Goal: Information Seeking & Learning: Learn about a topic

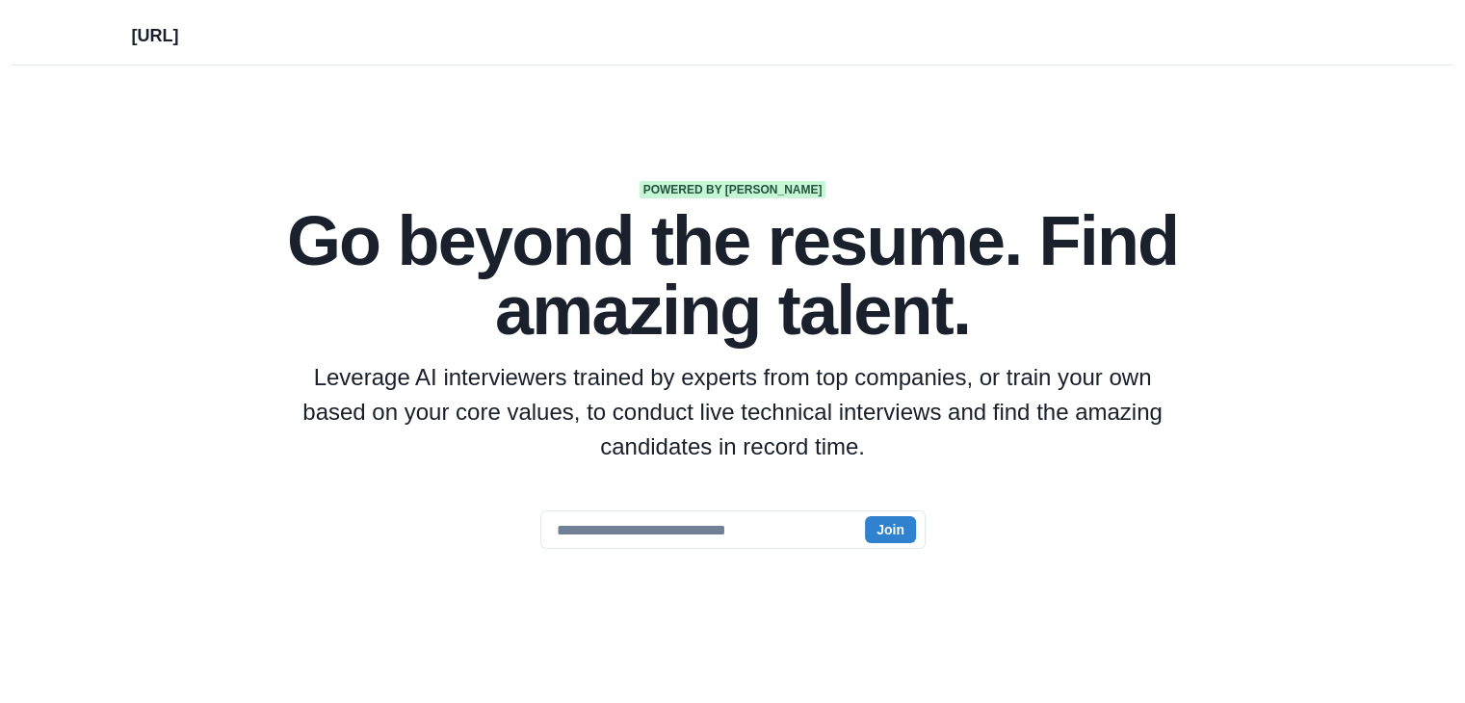
click at [555, 156] on section "Powered by AI Go beyond the resume. Find amazing talent. Leverage AI interviewe…" at bounding box center [732, 497] width 1465 height 864
click at [897, 172] on section "Powered by AI Go beyond the resume. Find amazing talent. Leverage AI interviewe…" at bounding box center [732, 497] width 1465 height 864
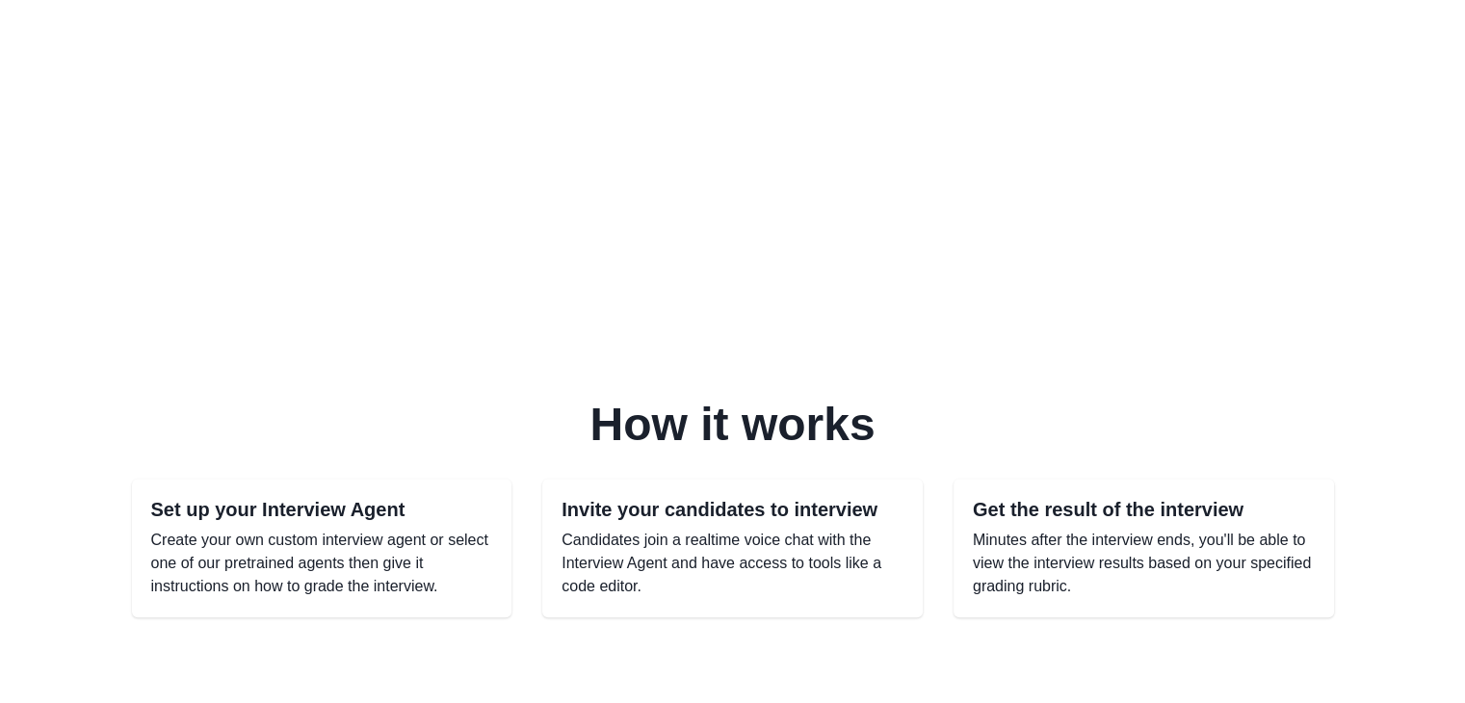
scroll to position [909, 0]
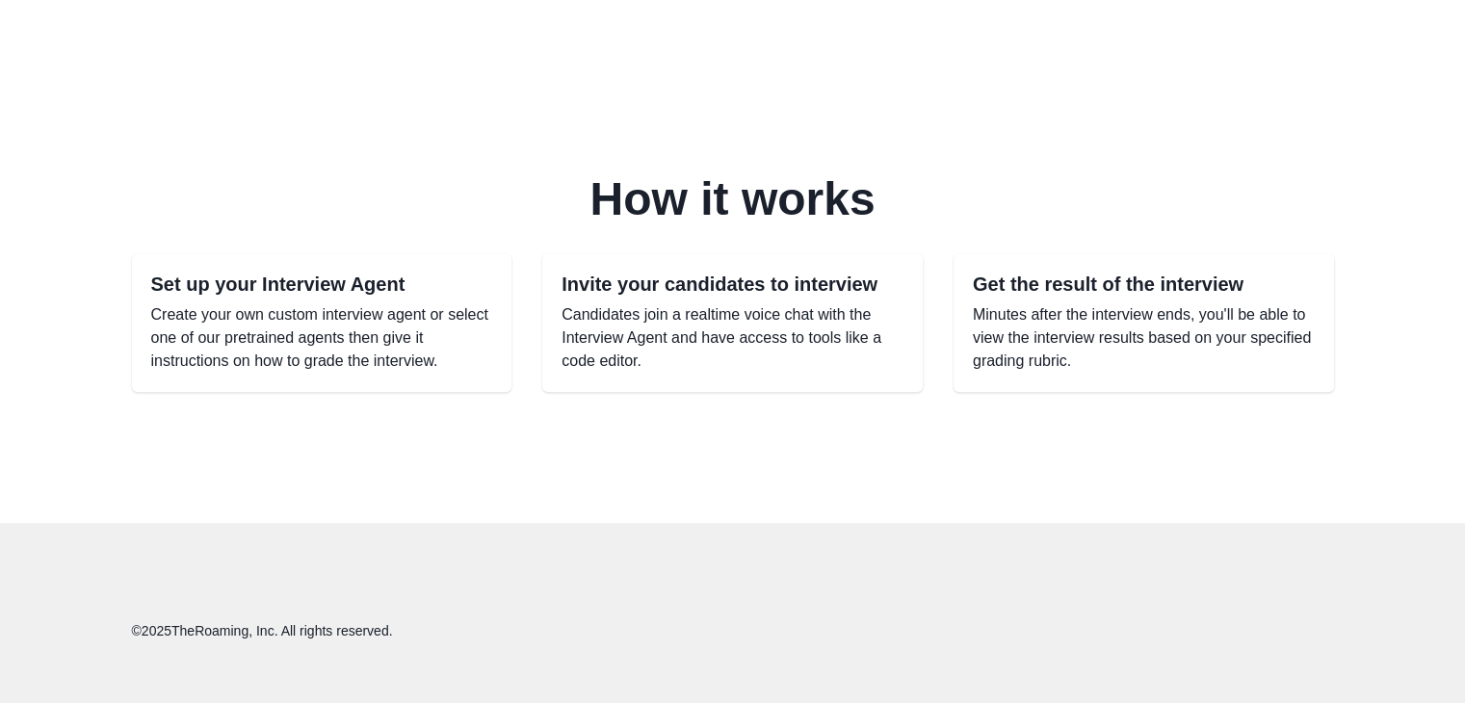
click at [399, 278] on h2 "Set up your Interview Agent" at bounding box center [322, 284] width 342 height 23
click at [290, 341] on p "Create your own custom interview agent or select one of our pretrained agents t…" at bounding box center [322, 337] width 342 height 69
click at [569, 321] on p "Candidates join a realtime voice chat with the Interview Agent and have access …" at bounding box center [732, 337] width 342 height 69
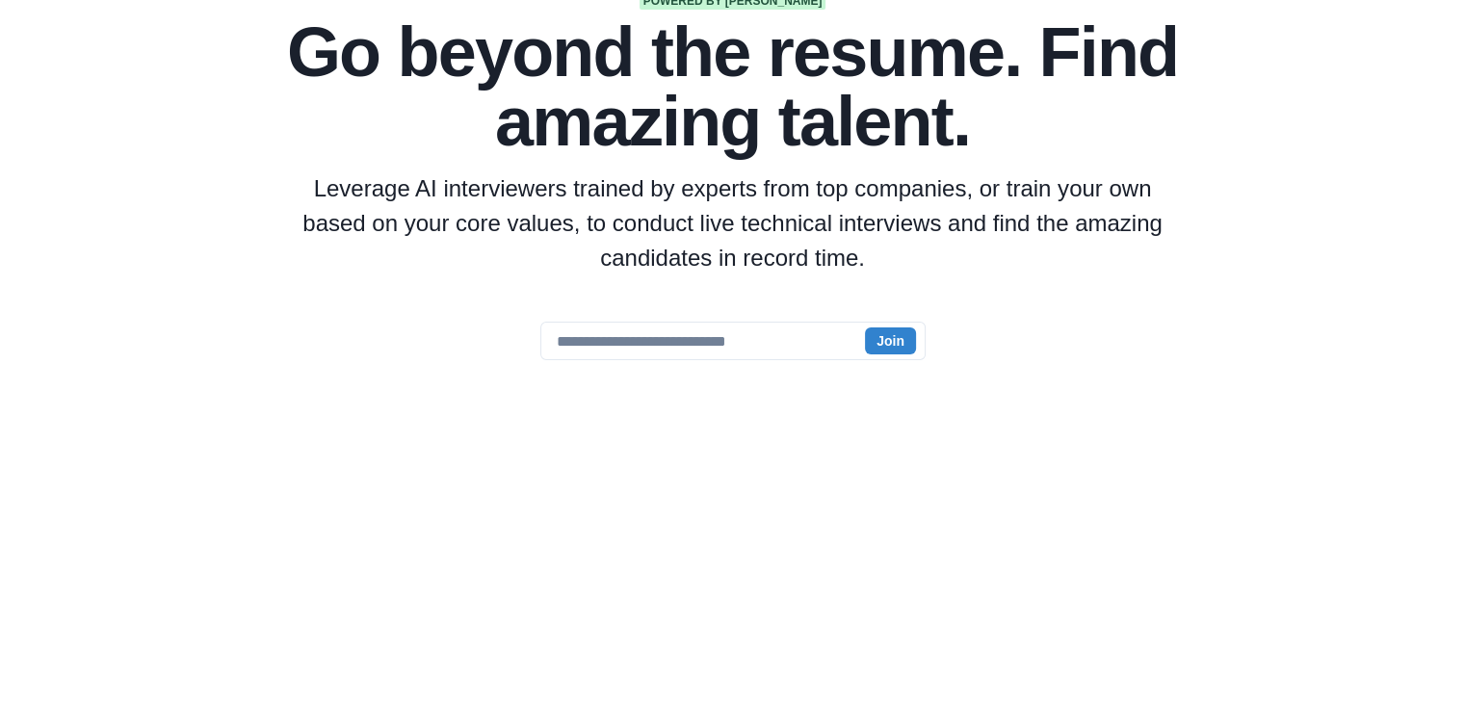
scroll to position [0, 0]
